Goal: Task Accomplishment & Management: Use online tool/utility

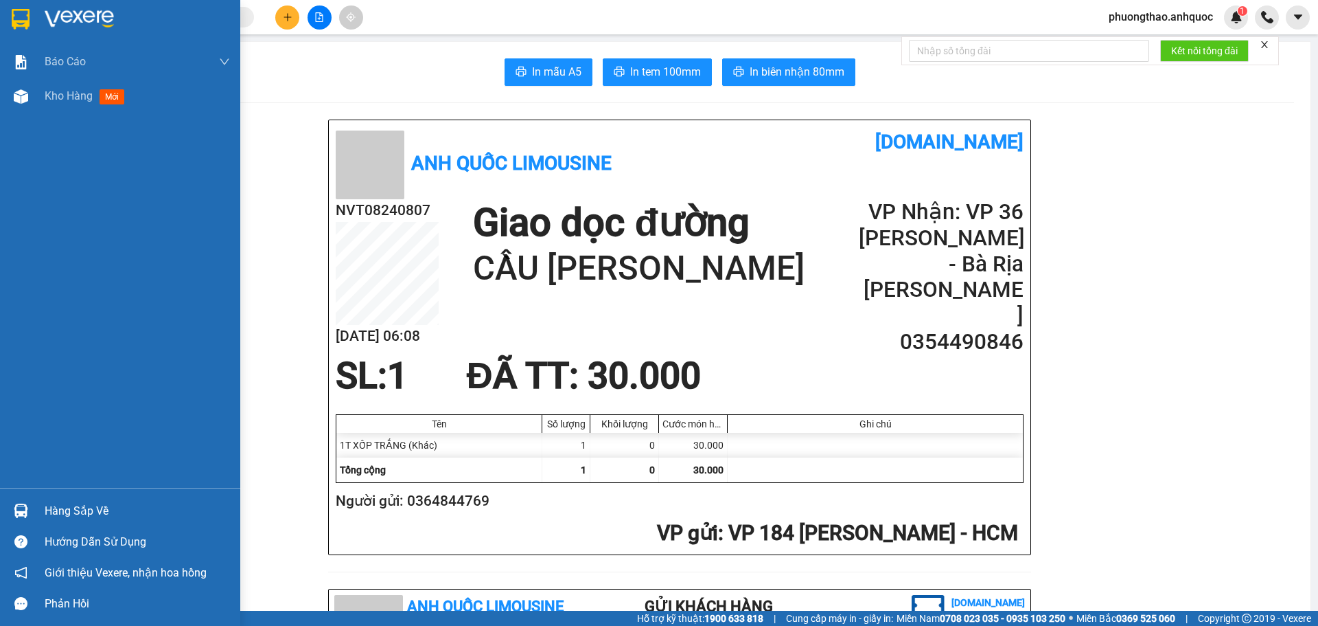
click at [14, 104] on div at bounding box center [21, 96] width 24 height 24
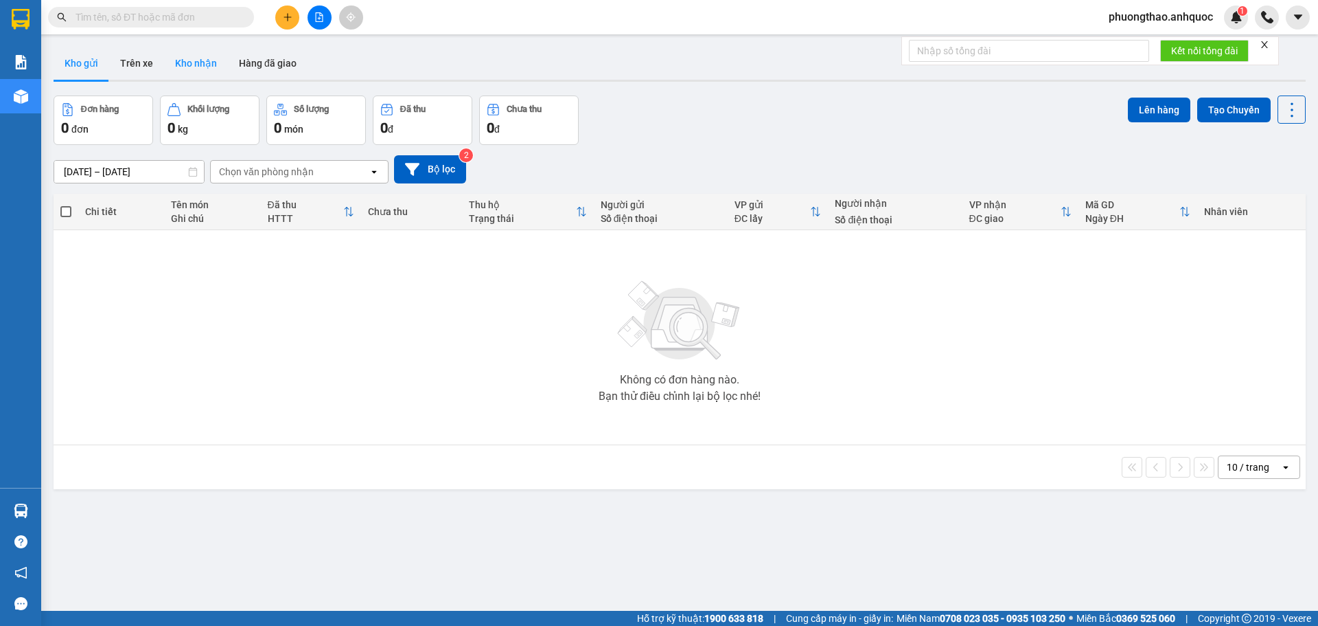
click at [216, 62] on button "Kho nhận" at bounding box center [196, 63] width 64 height 33
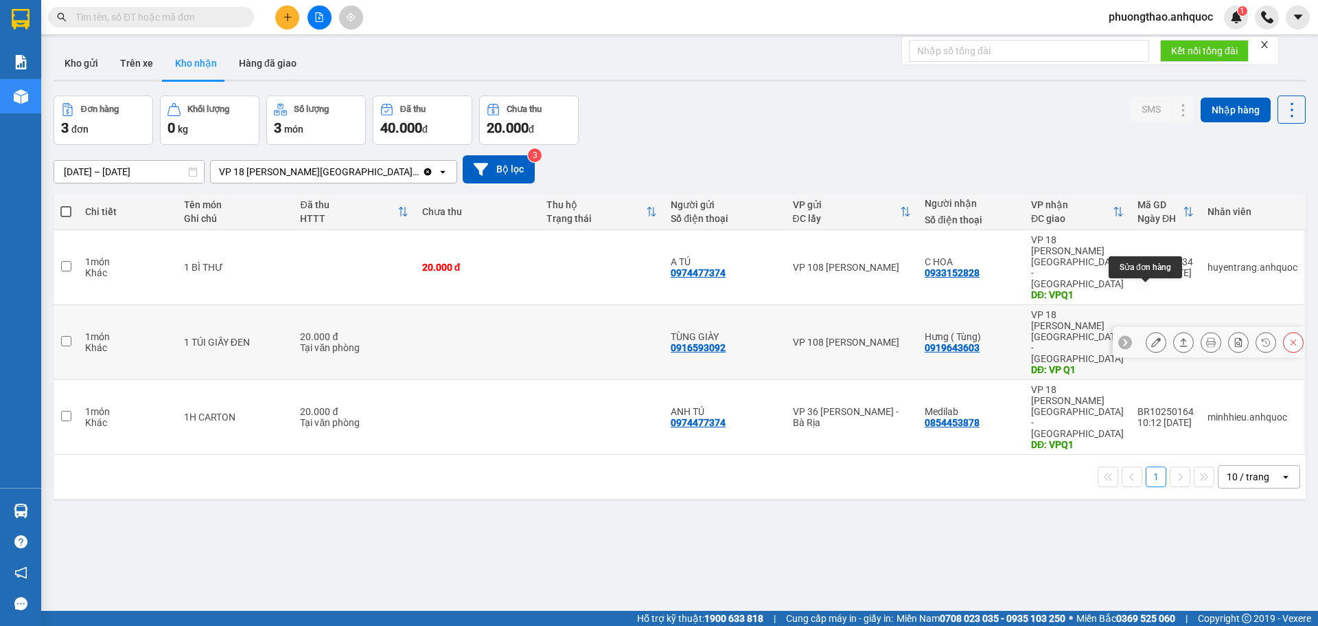
click at [1147, 330] on button at bounding box center [1156, 342] width 19 height 24
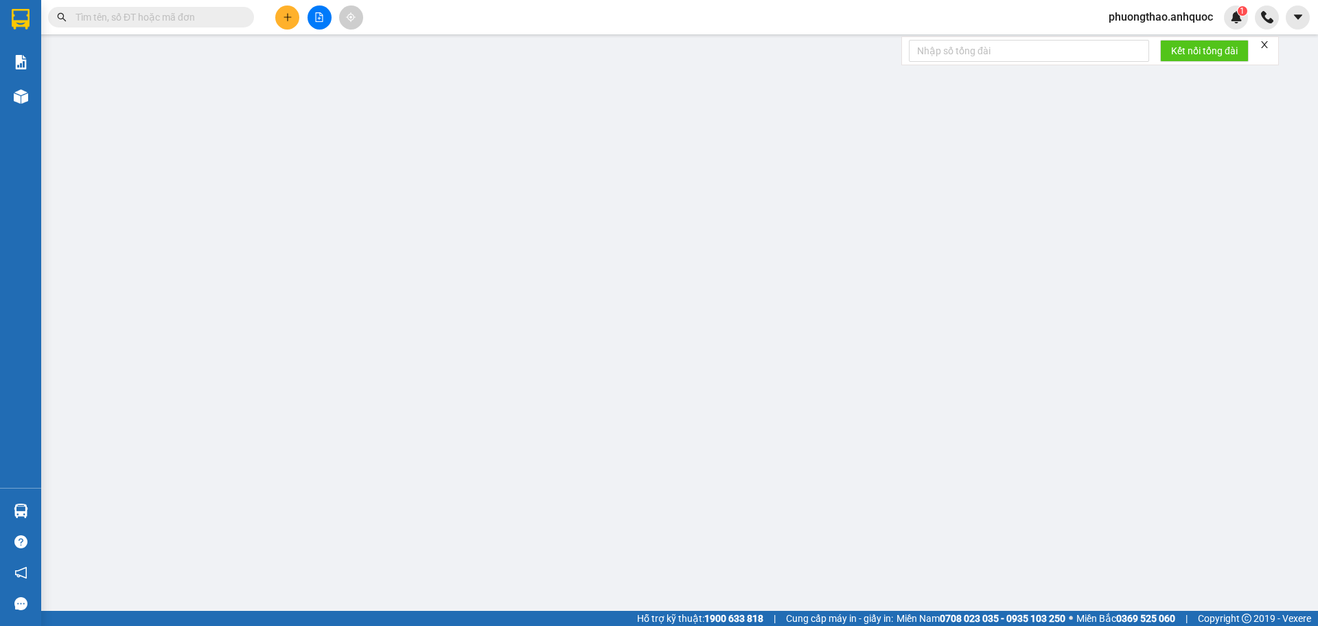
type input "0916593092"
type input "TÙNG GIÀY"
type input "0919643603"
type input "Hưng ( Tùng)"
type input "VP Q1"
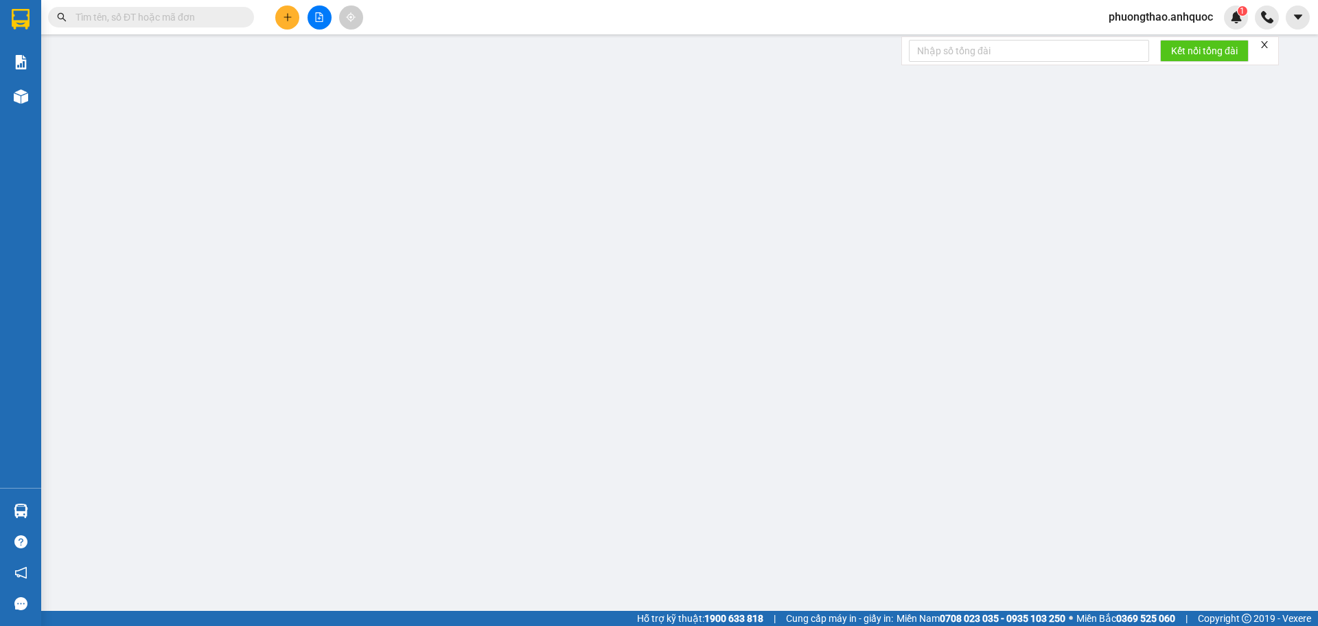
type input "20.000"
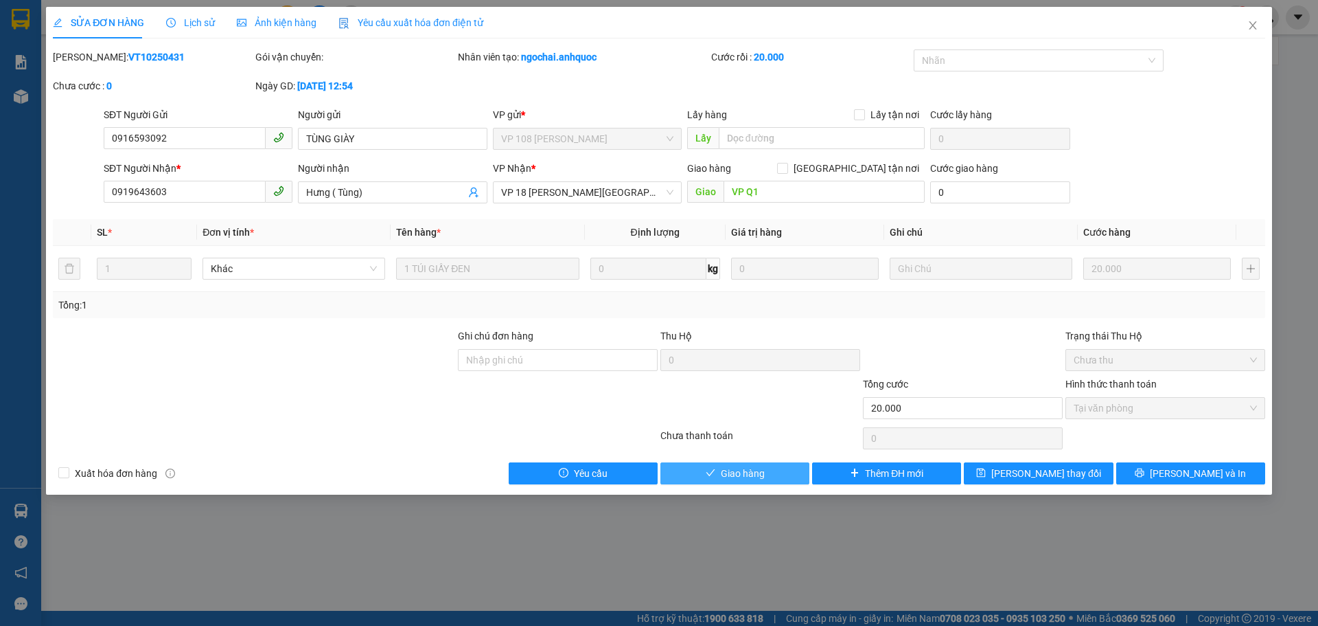
click at [751, 476] on span "Giao hàng" at bounding box center [743, 473] width 44 height 15
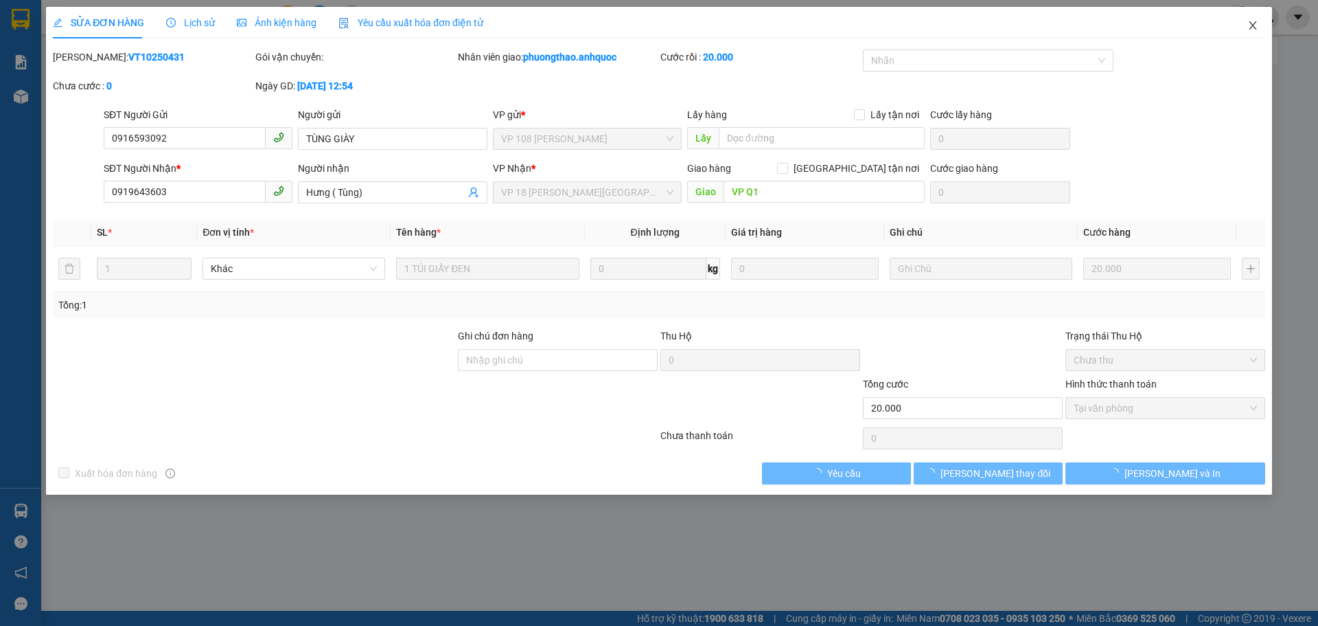
click at [1248, 32] on span "Close" at bounding box center [1253, 26] width 38 height 38
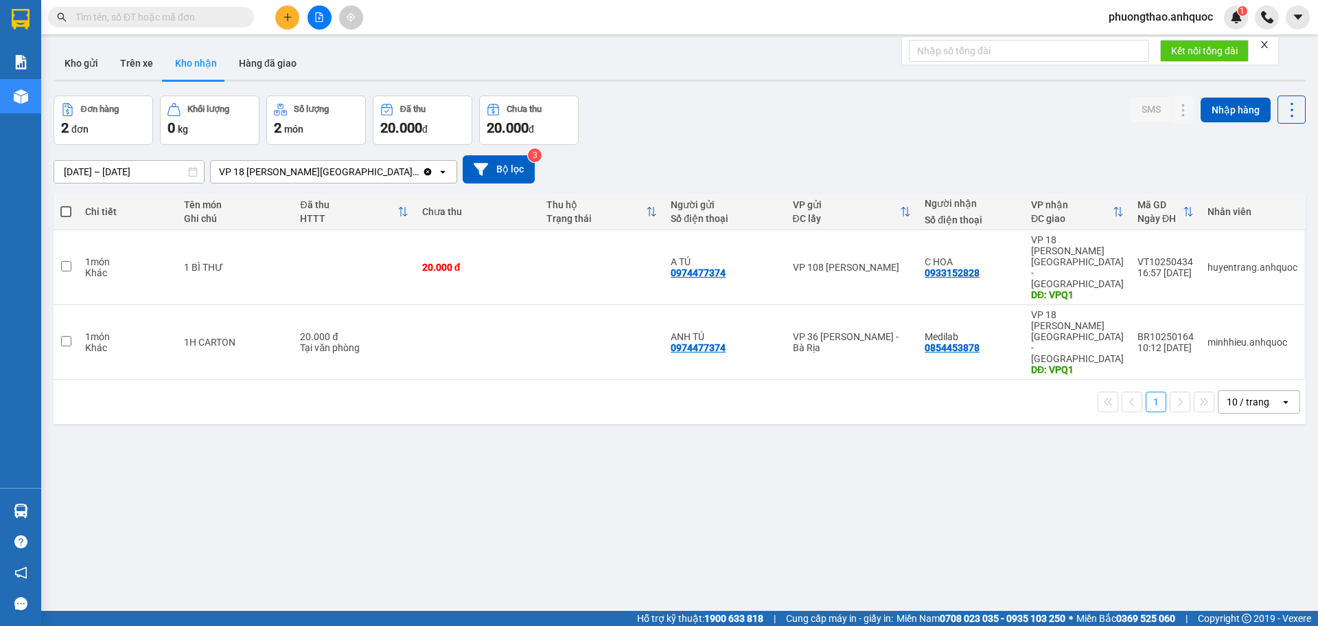
click at [940, 483] on div "ver 1.8.146 Kho gửi Trên xe Kho nhận Hàng đã giao Đơn hàng 2 đơn Khối lượng 0 k…" at bounding box center [679, 354] width 1263 height 626
click at [1147, 330] on button at bounding box center [1156, 342] width 19 height 24
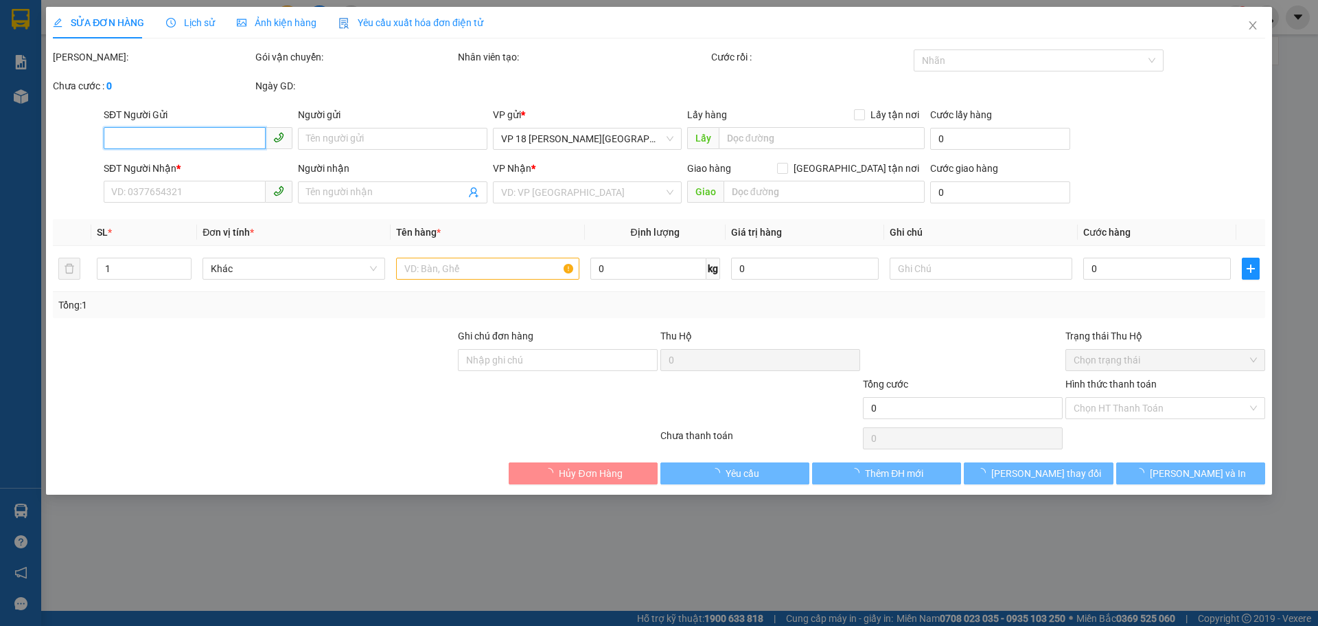
type input "0974477374"
type input "ANH TÚ"
type input "0854453878"
type input "Medilab"
type input "VPQ1"
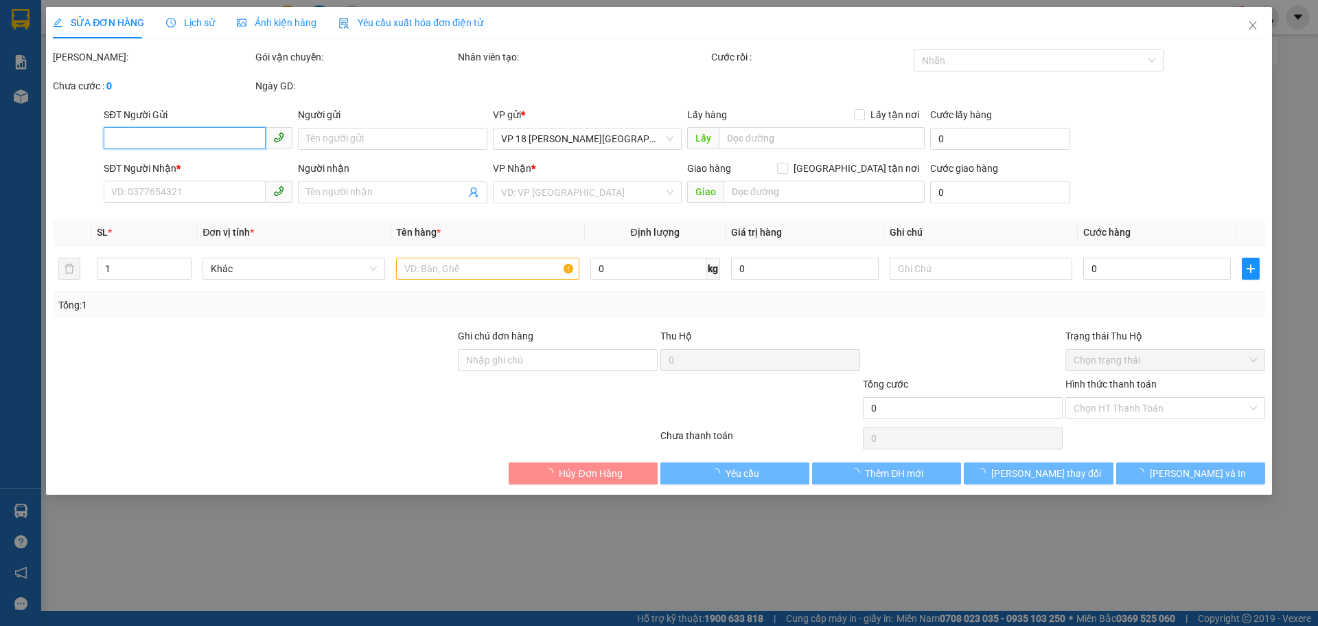
type input "20.000"
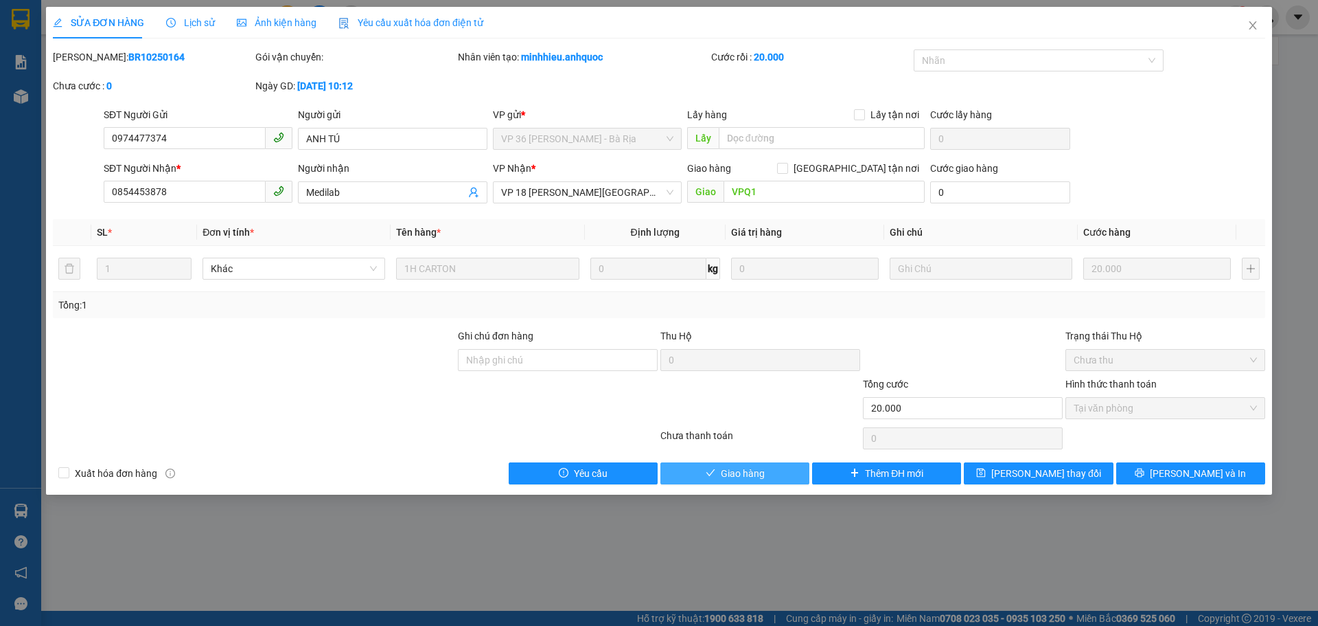
click at [766, 474] on button "Giao hàng" at bounding box center [735, 473] width 149 height 22
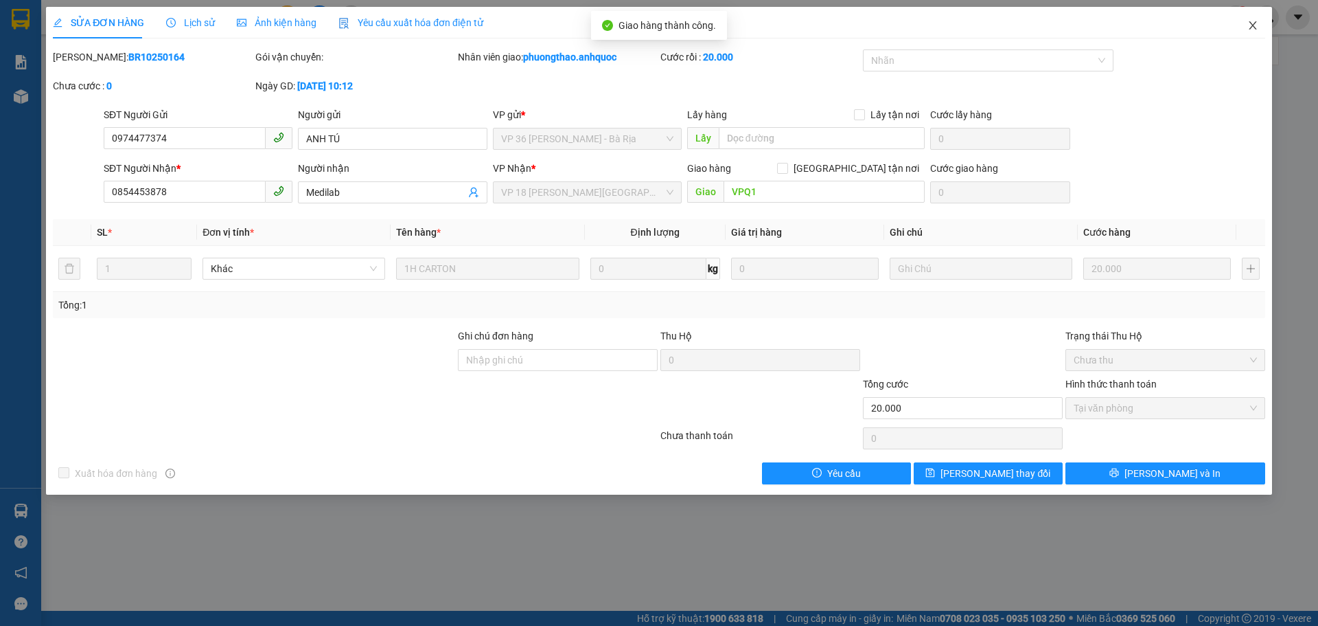
click at [1253, 21] on icon "close" at bounding box center [1253, 25] width 11 height 11
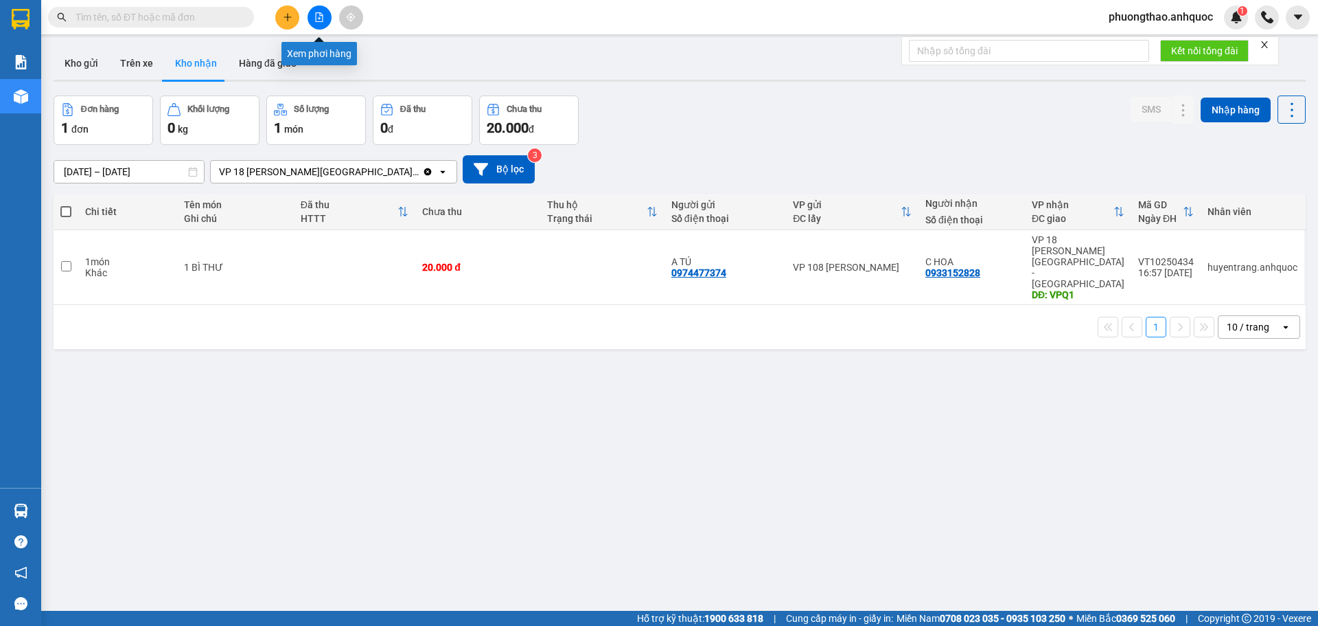
click at [325, 16] on button at bounding box center [320, 17] width 24 height 24
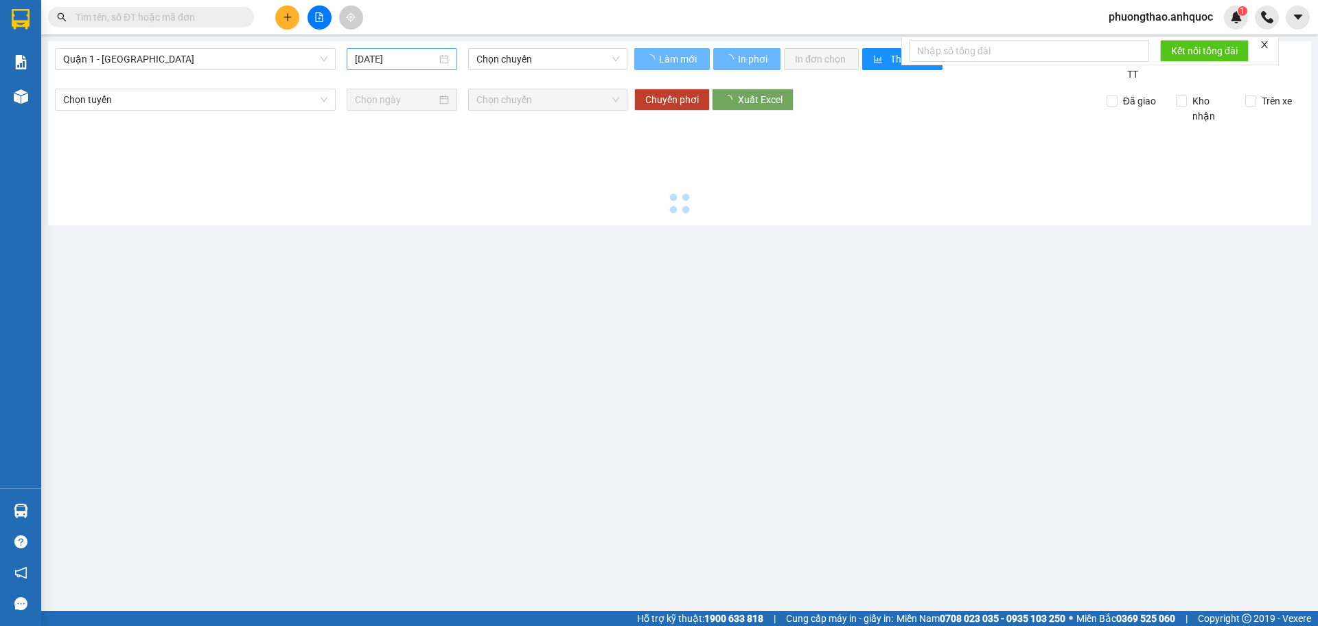
type input "[DATE]"
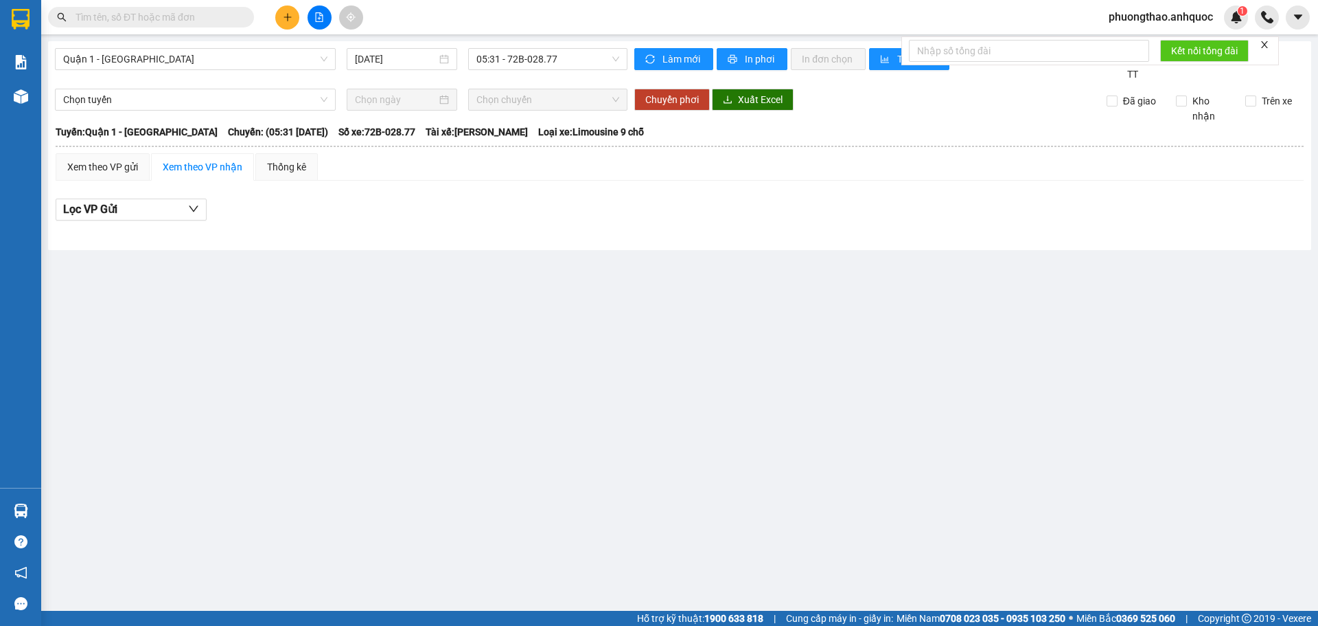
click at [148, 23] on input "text" at bounding box center [157, 17] width 162 height 15
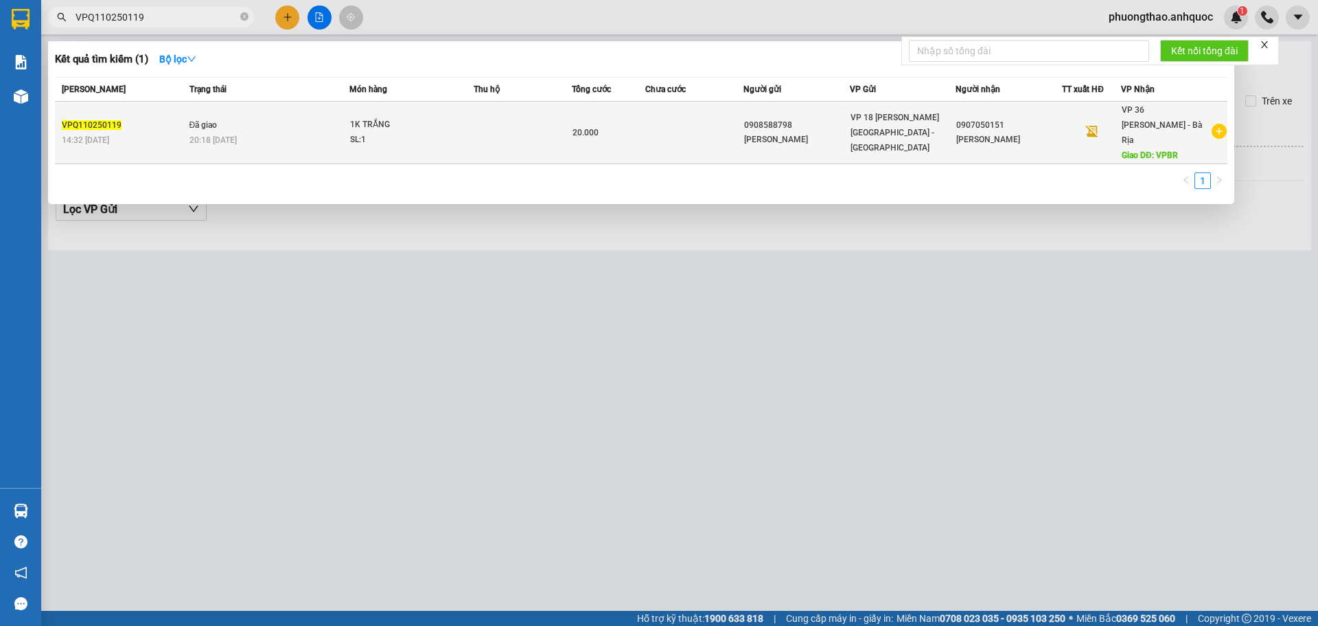
type input "VPQ110250119"
click at [370, 146] on td "1K TRẮNG SL: 1" at bounding box center [412, 133] width 124 height 62
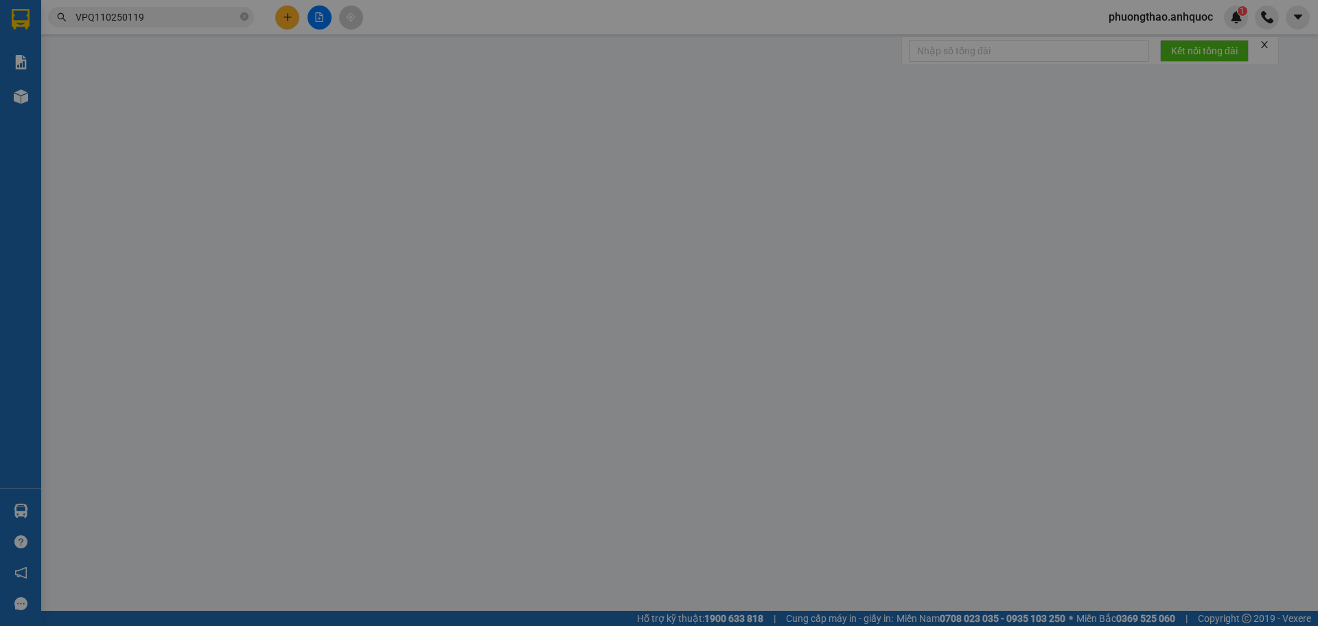
type input "0908588798"
type input "ANH CƯỜNG"
type input "0907050151"
type input "ANH MINH"
type input "VPBR"
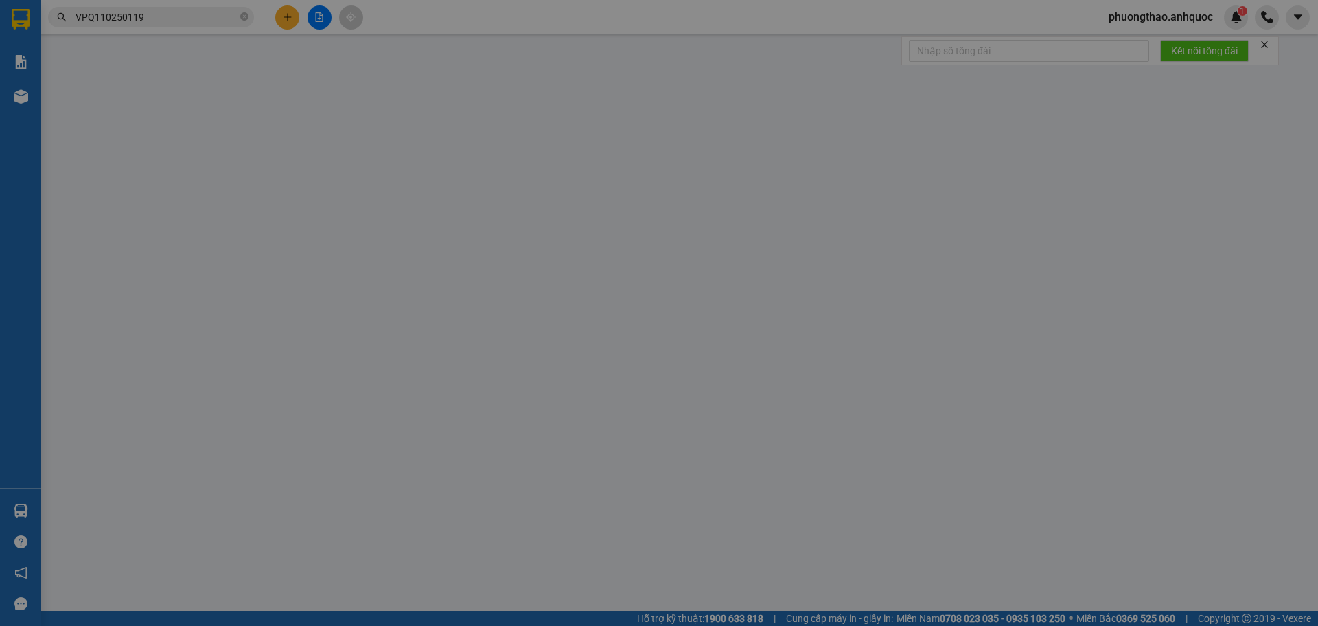
type input "TM 10/10 THANH"
type input "20.000"
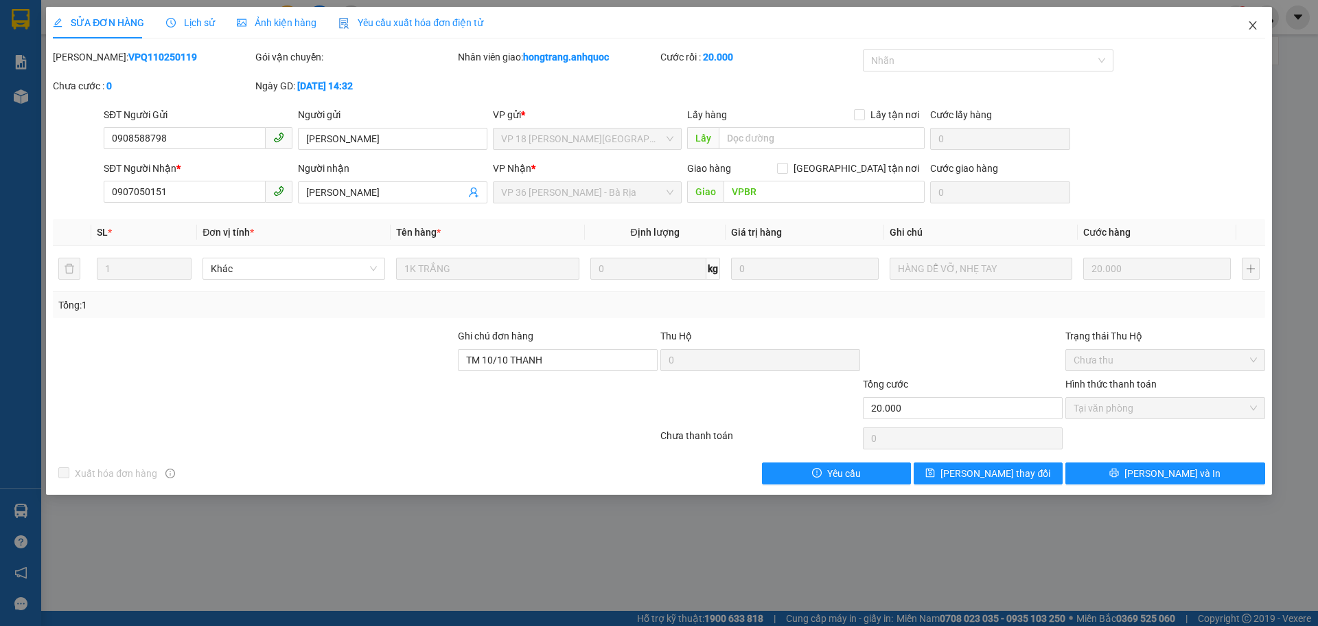
click at [1249, 29] on icon "close" at bounding box center [1253, 25] width 11 height 11
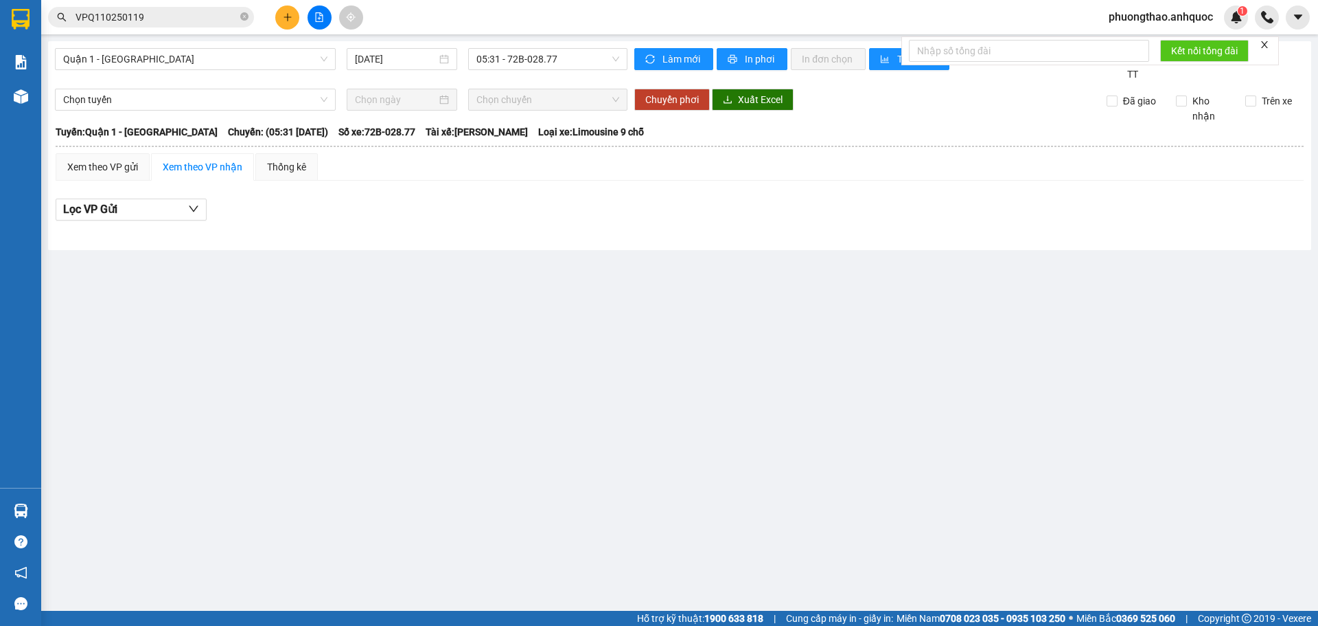
click at [858, 193] on div "Lọc VP Gửi" at bounding box center [680, 214] width 1248 height 44
click at [1263, 45] on icon "close" at bounding box center [1265, 45] width 10 height 10
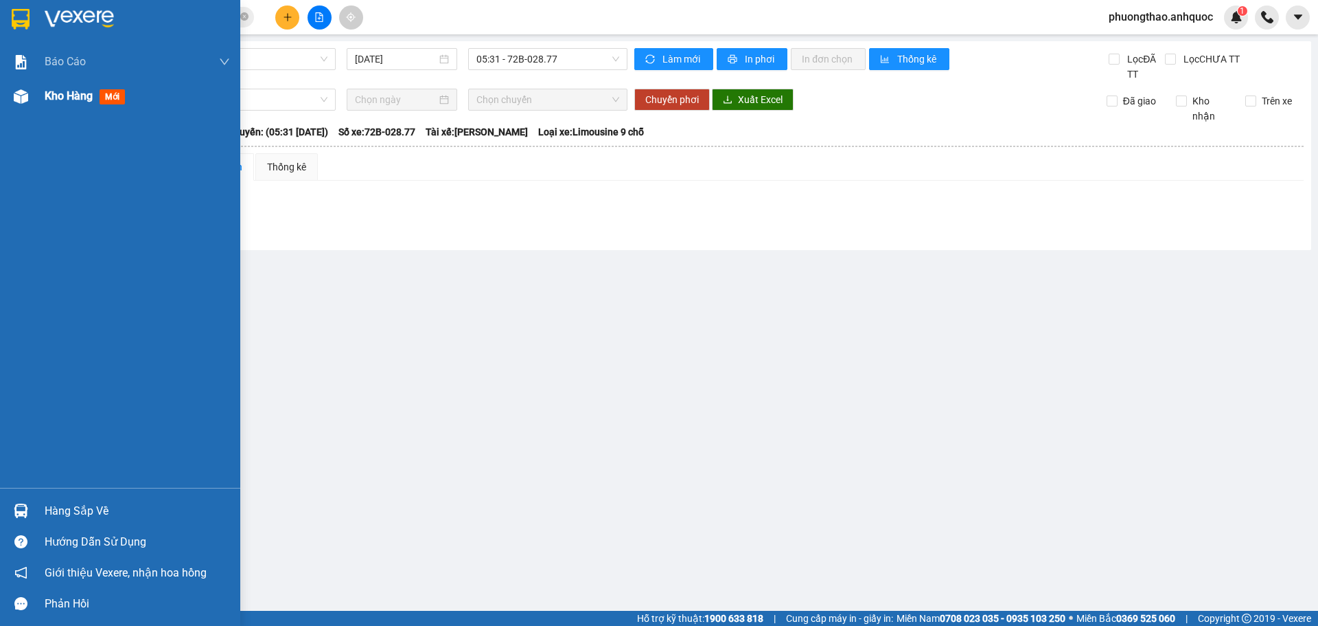
click at [40, 88] on div "Kho hàng mới" at bounding box center [120, 96] width 240 height 34
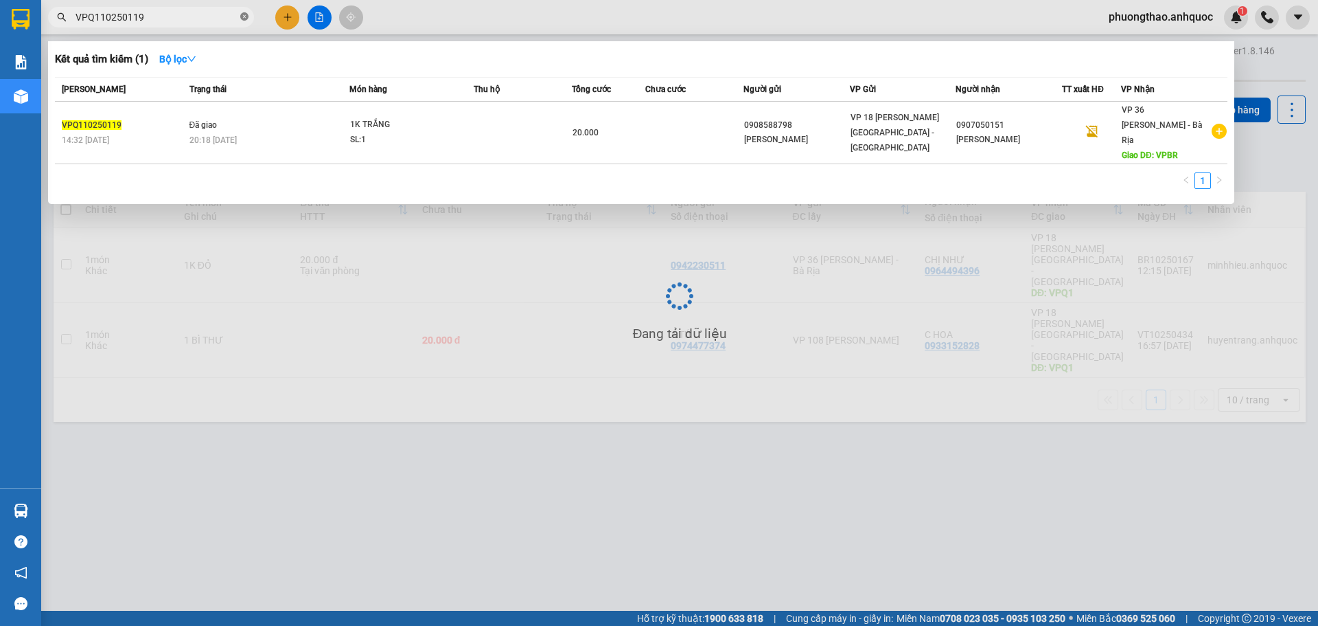
click at [244, 16] on icon "close-circle" at bounding box center [244, 16] width 8 height 8
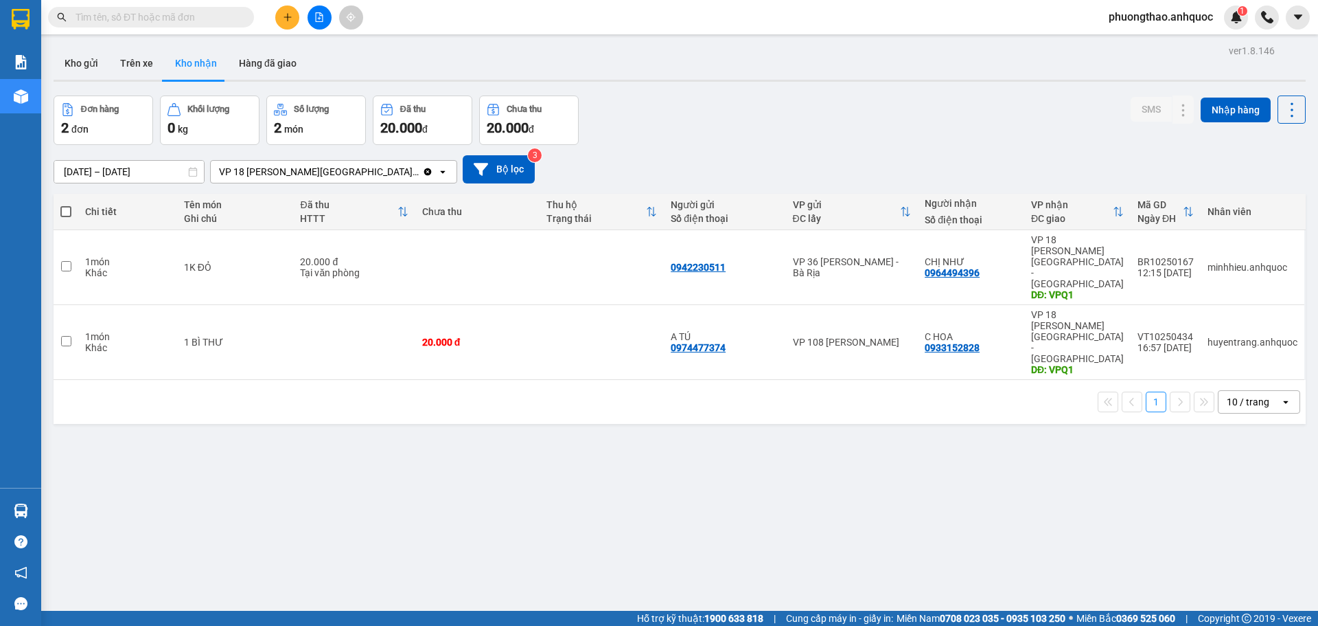
click at [211, 490] on div "ver 1.8.146 Kho gửi Trên xe Kho nhận Hàng đã giao Đơn hàng 2 đơn Khối lượng 0 k…" at bounding box center [679, 354] width 1263 height 626
click at [365, 450] on div "ver 1.8.146 Kho gửi Trên xe Kho nhận Hàng đã giao Đơn hàng 2 đơn Khối lượng 0 k…" at bounding box center [679, 354] width 1263 height 626
